Goal: Task Accomplishment & Management: Manage account settings

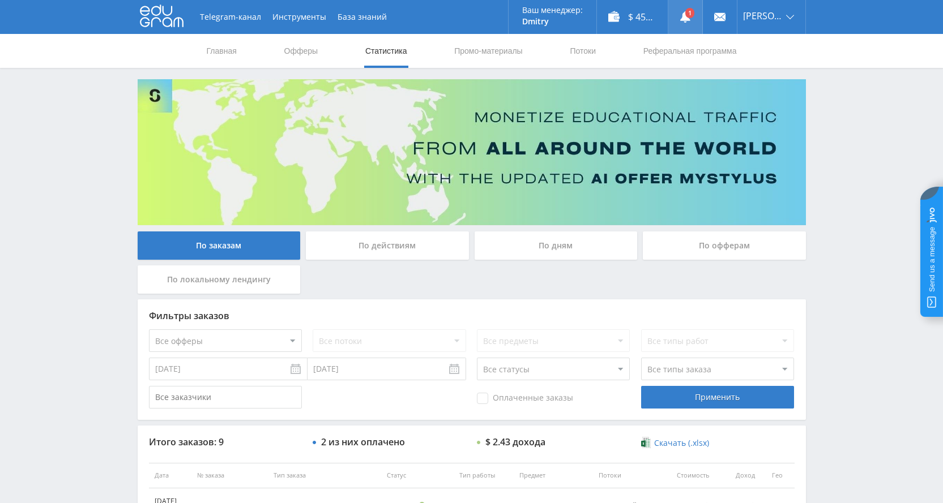
click at [689, 8] on link at bounding box center [685, 17] width 34 height 34
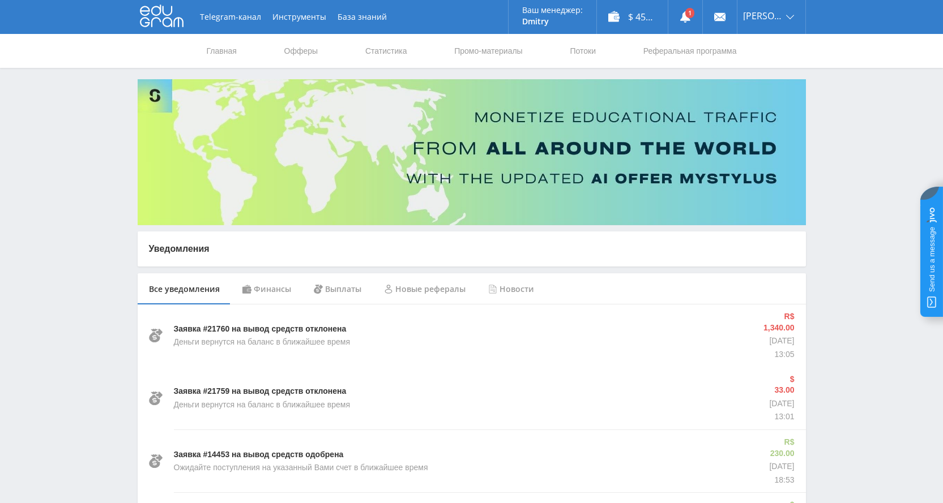
click at [264, 294] on div "Финансы" at bounding box center [266, 290] width 71 height 32
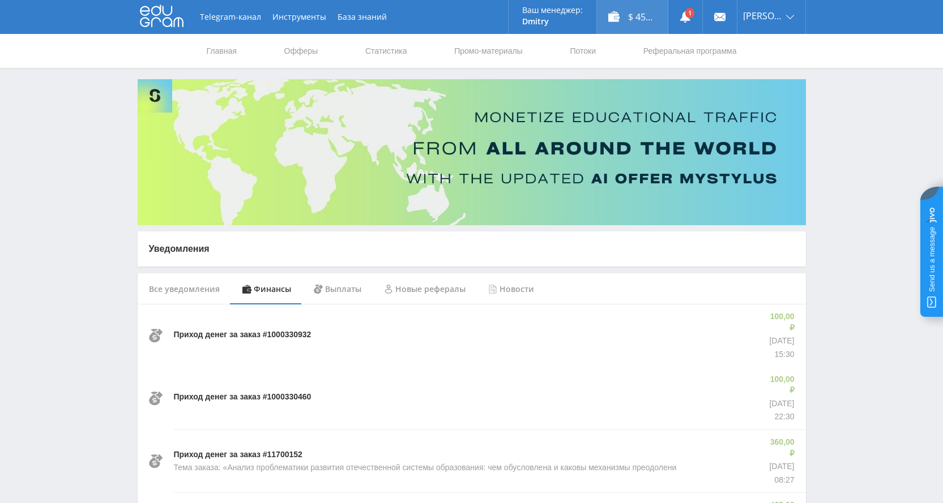
click at [644, 21] on div "$ 45.54" at bounding box center [632, 17] width 71 height 34
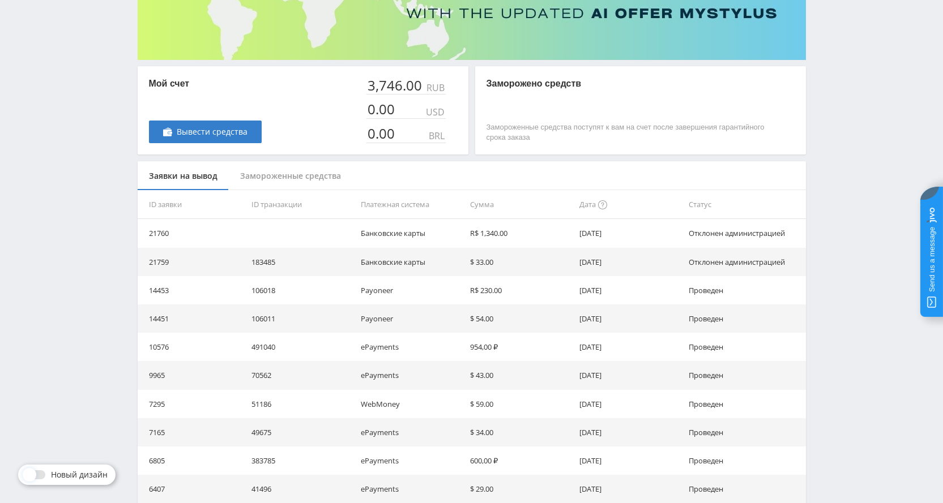
scroll to position [170, 0]
